Goal: Information Seeking & Learning: Learn about a topic

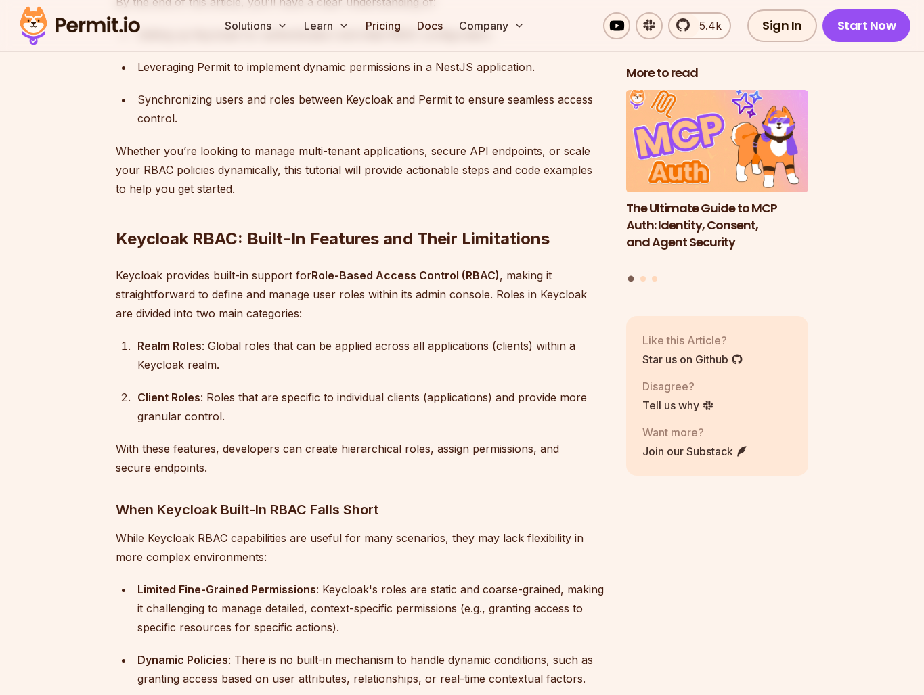
scroll to position [1213, 0]
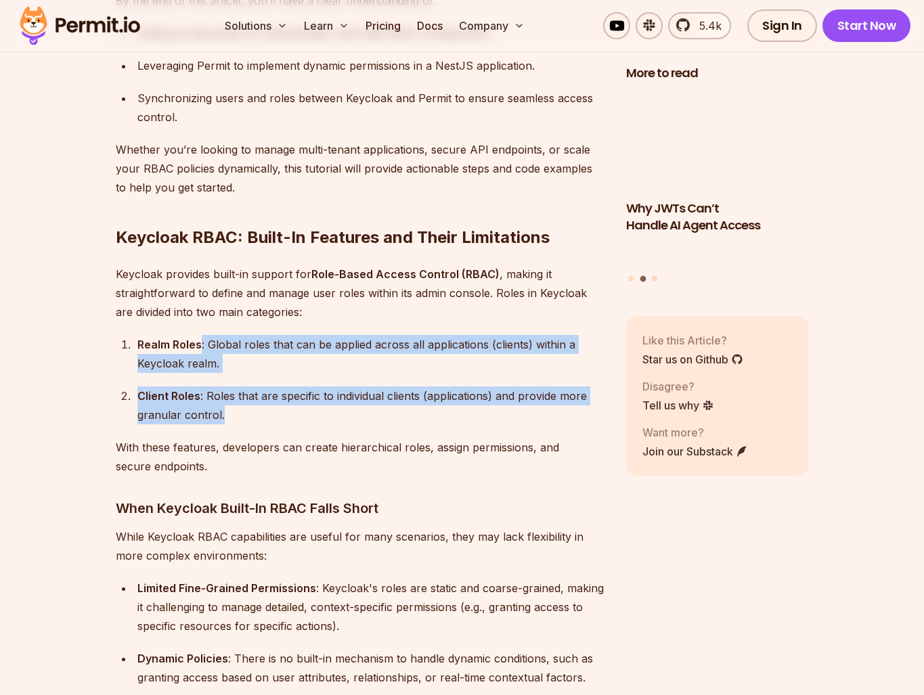
drag, startPoint x: 202, startPoint y: 320, endPoint x: 236, endPoint y: 404, distance: 90.8
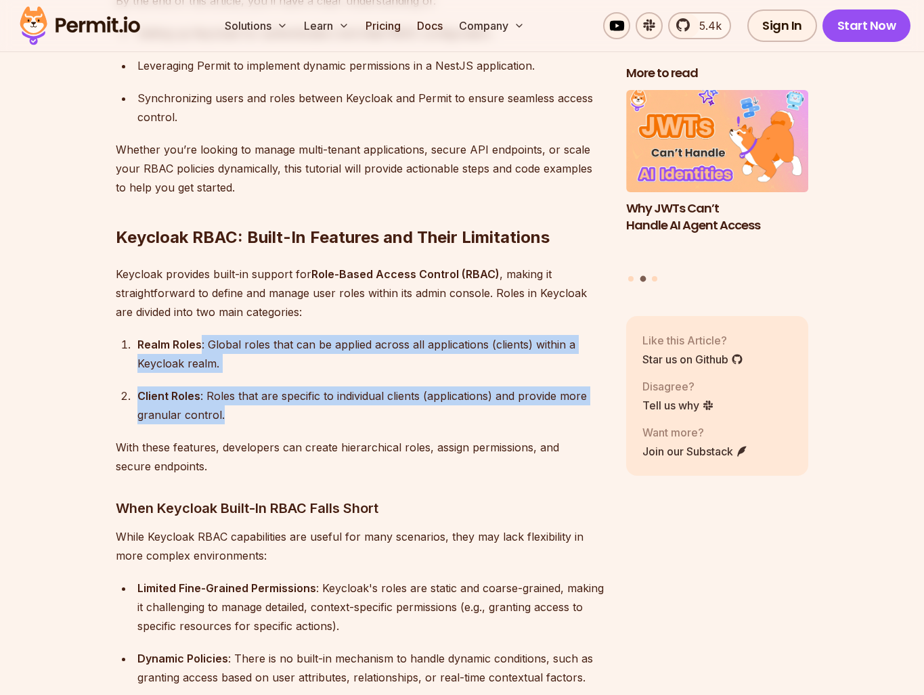
click at [236, 403] on ol "Realm Roles : Global roles that can be applied across all applications (clients…" at bounding box center [360, 379] width 489 height 89
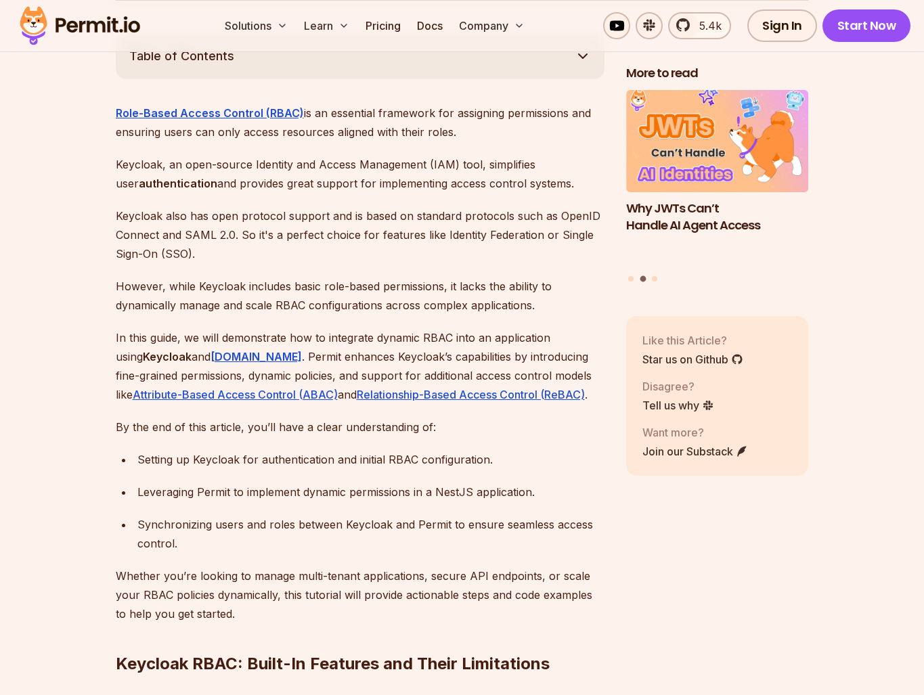
scroll to position [511, 0]
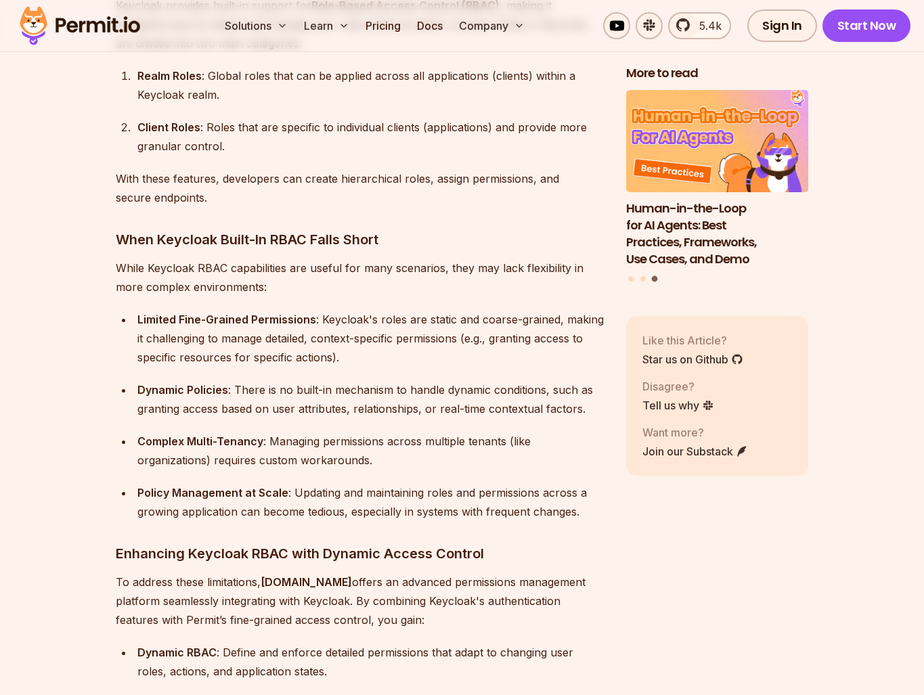
scroll to position [1481, 0]
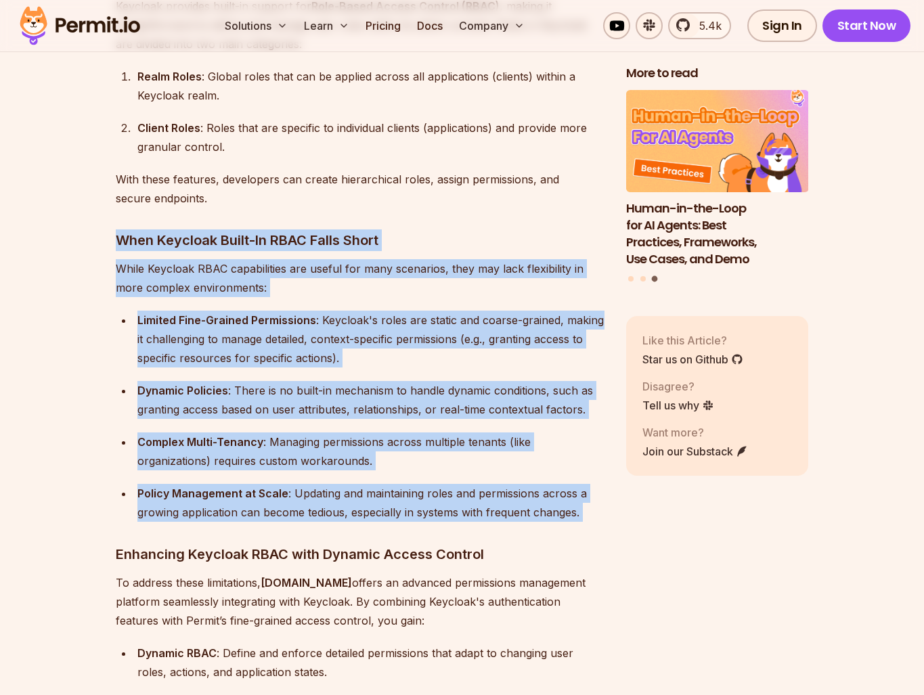
drag, startPoint x: 115, startPoint y: 217, endPoint x: 557, endPoint y: 503, distance: 526.2
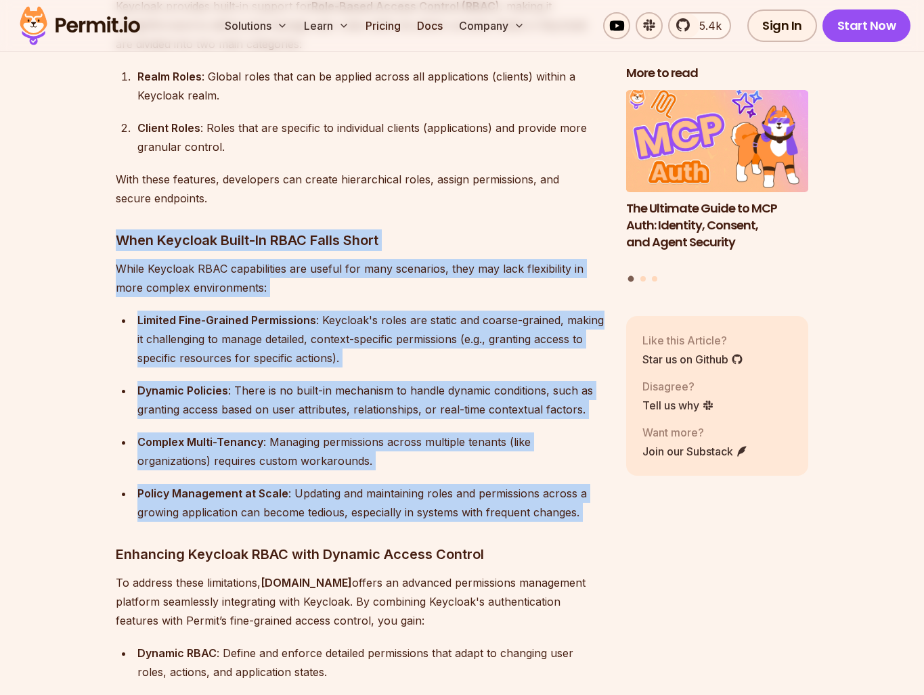
copy div "When Keycloak Built-In RBAC Falls Short While Keycloak RBAC capabilities are us…"
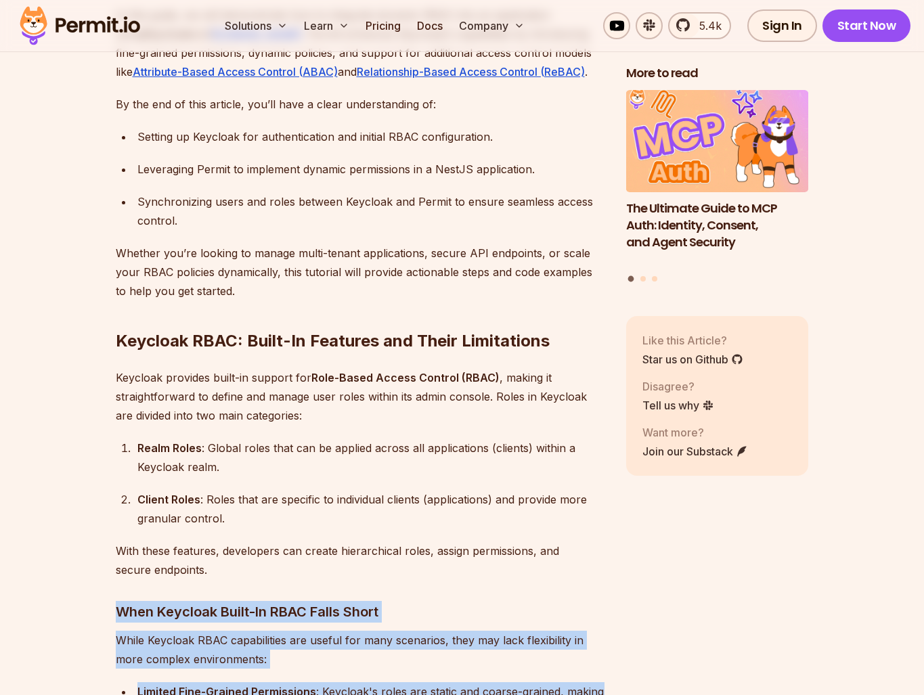
scroll to position [1106, 0]
